Goal: Navigation & Orientation: Find specific page/section

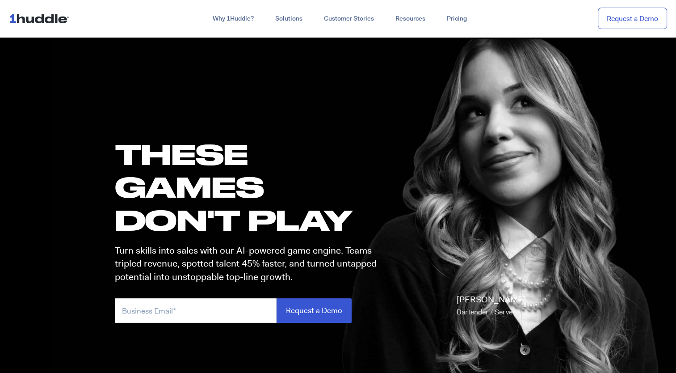
click at [23, 19] on img at bounding box center [41, 18] width 64 height 17
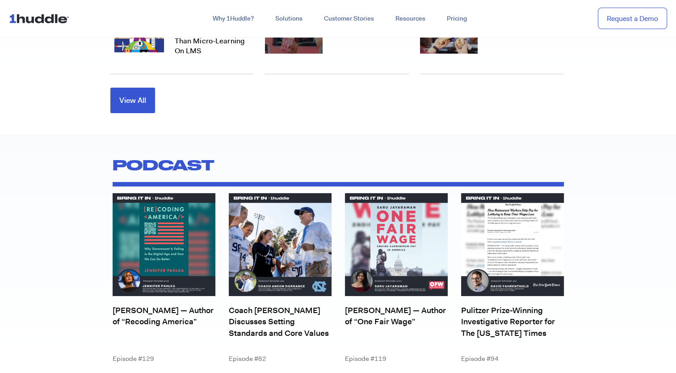
scroll to position [3026, 0]
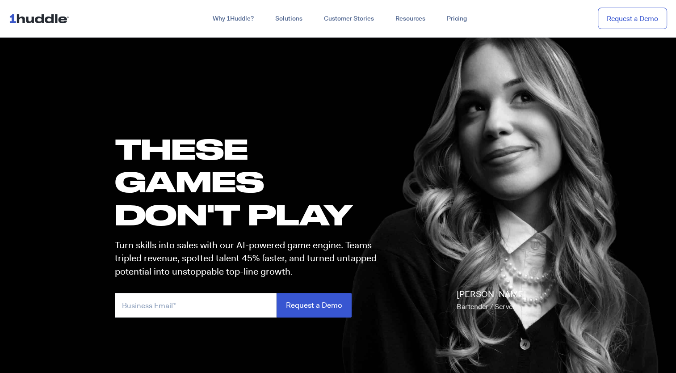
scroll to position [5, 0]
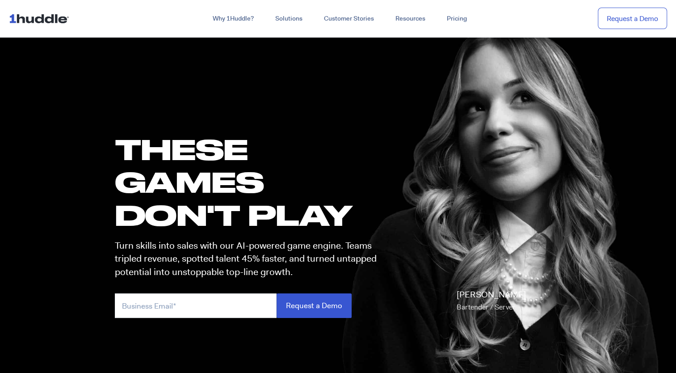
click at [44, 21] on img at bounding box center [41, 18] width 64 height 17
